Goal: Transaction & Acquisition: Purchase product/service

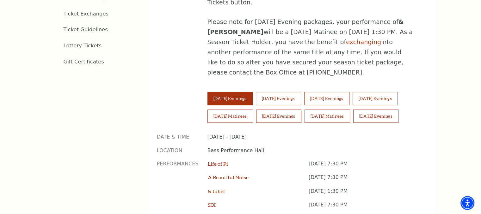
scroll to position [411, 0]
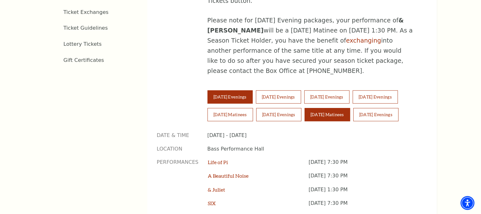
click at [333, 108] on button "[DATE] Matinees" at bounding box center [326, 114] width 45 height 13
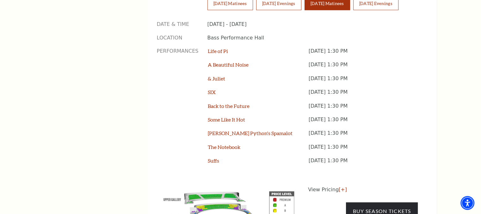
scroll to position [537, 0]
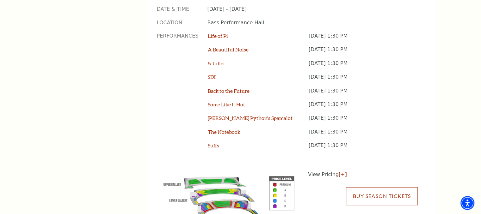
click at [376, 187] on link "Buy Season Tickets" at bounding box center [381, 196] width 71 height 18
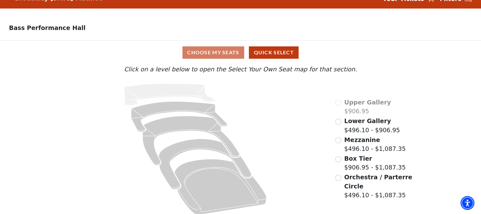
scroll to position [19, 0]
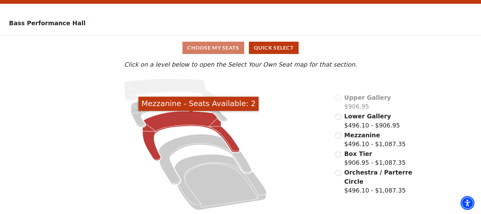
click at [180, 118] on icon "Mezzanine - Seats Available: 2" at bounding box center [190, 136] width 97 height 49
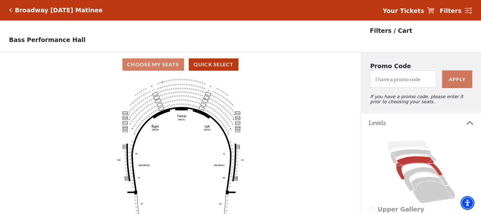
scroll to position [32, 0]
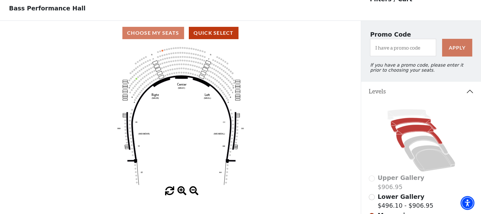
click at [410, 122] on icon at bounding box center [413, 125] width 46 height 15
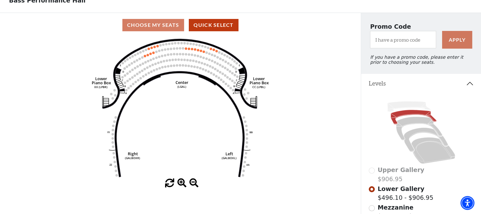
scroll to position [29, 0]
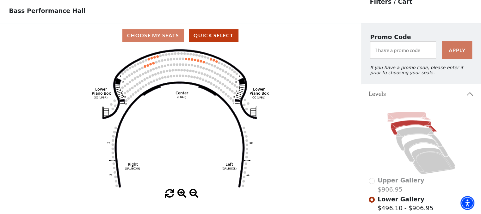
click at [409, 118] on icon at bounding box center [408, 117] width 43 height 10
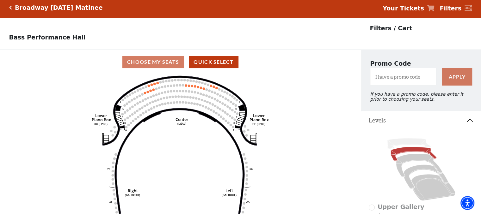
scroll to position [0, 0]
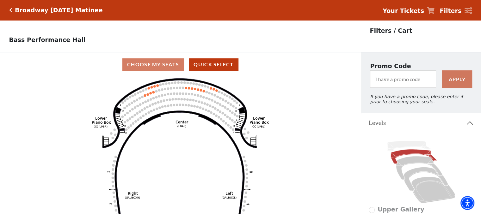
click at [11, 9] on icon "Click here to go back to filters" at bounding box center [10, 10] width 3 height 4
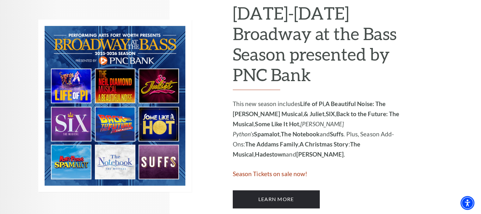
scroll to position [348, 0]
